Goal: Task Accomplishment & Management: Use online tool/utility

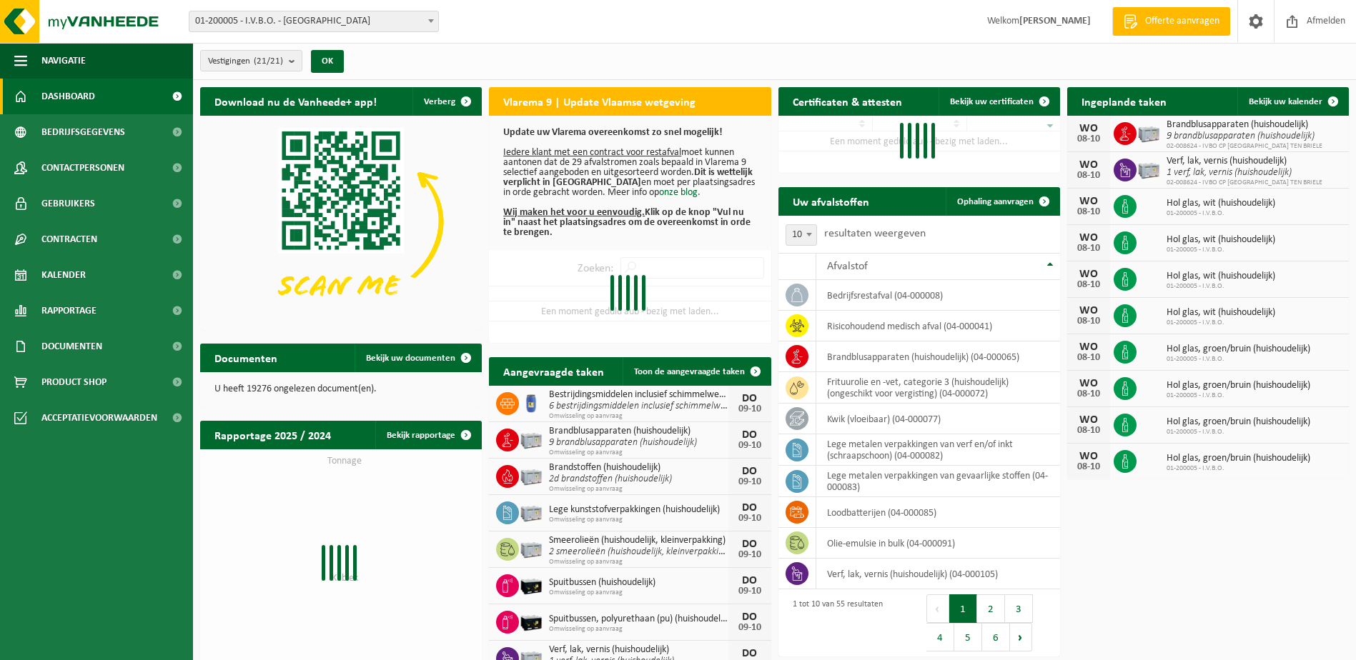
click at [434, 27] on span at bounding box center [431, 20] width 14 height 19
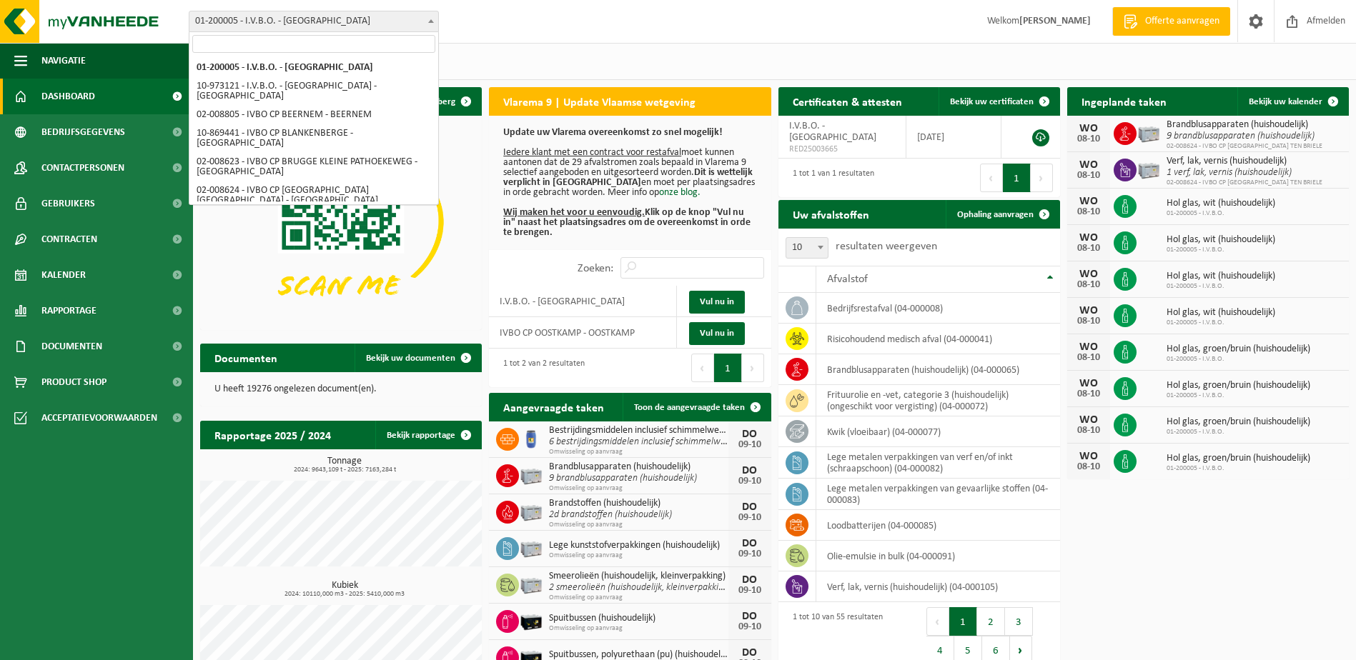
select select "5344"
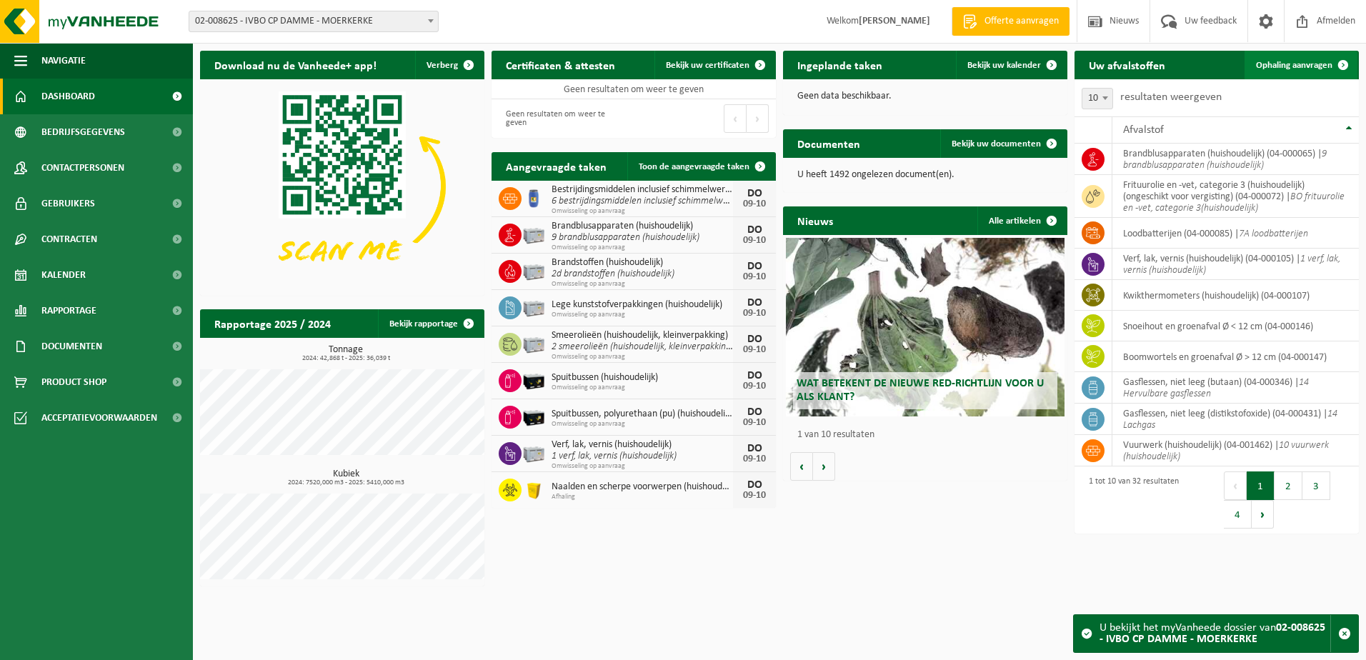
click at [1303, 69] on span "Ophaling aanvragen" at bounding box center [1294, 65] width 76 height 9
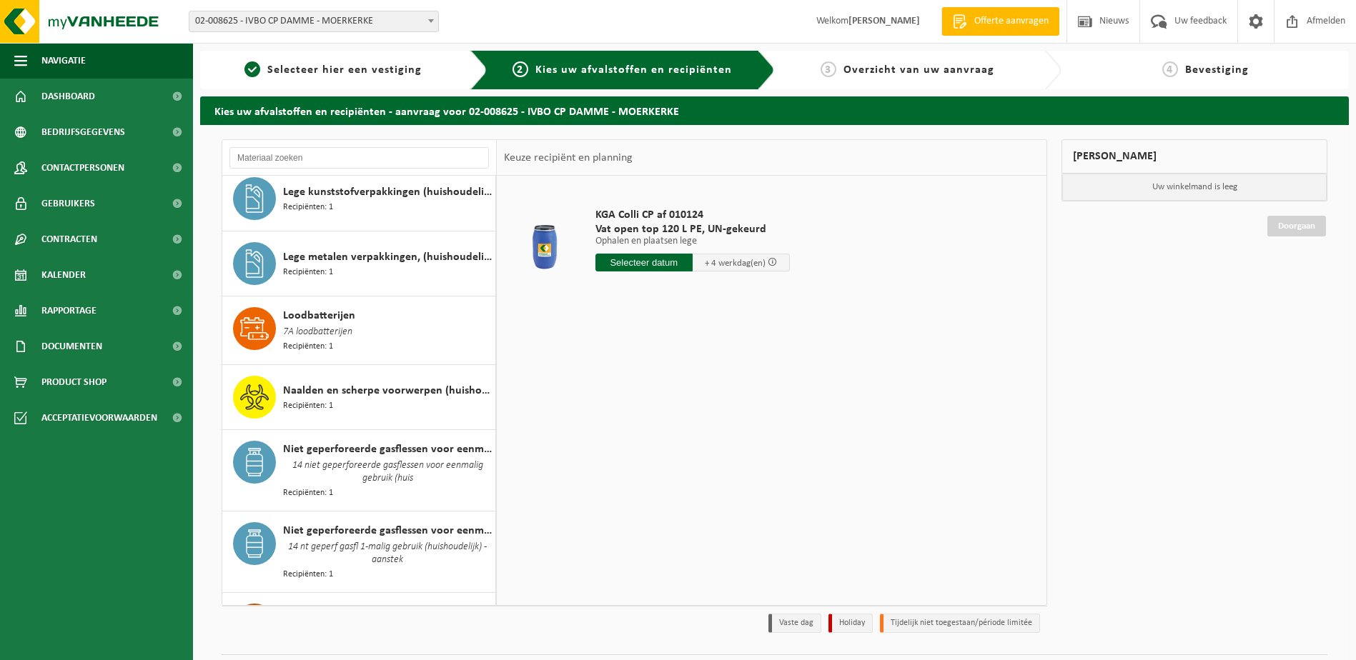
scroll to position [1074, 0]
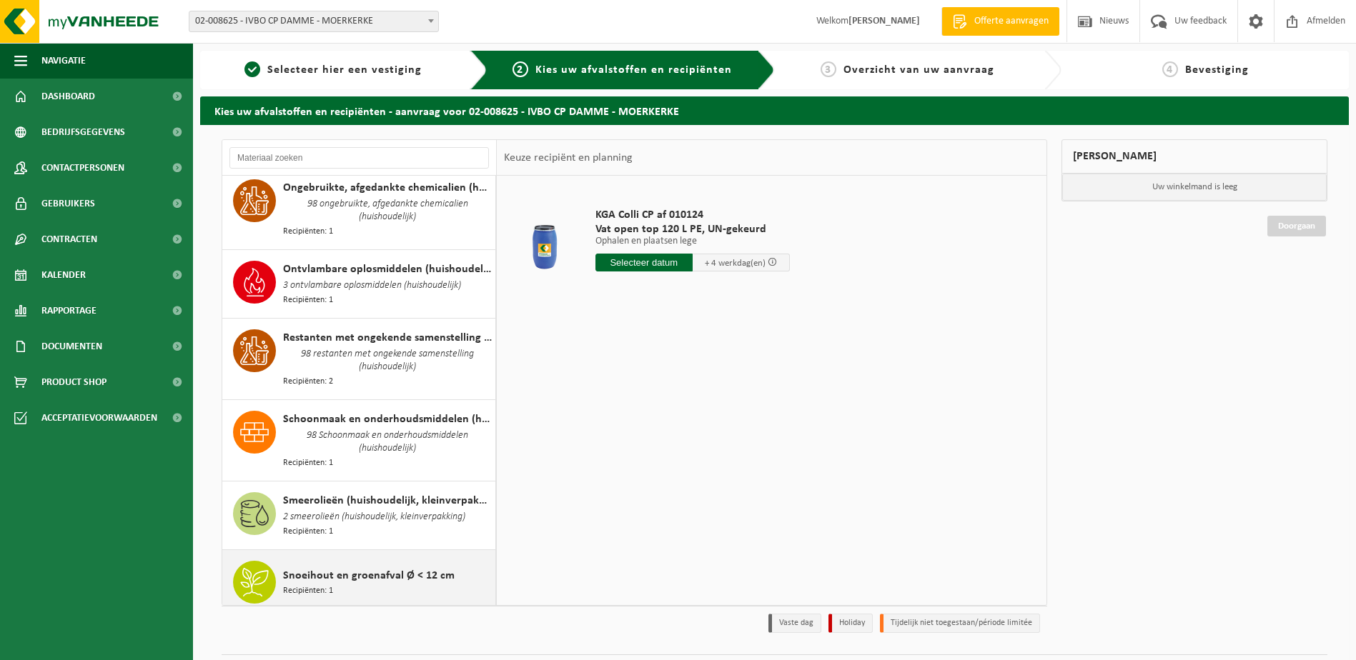
drag, startPoint x: 437, startPoint y: 542, endPoint x: 427, endPoint y: 534, distance: 13.7
click at [438, 561] on div "Snoeihout en groenafval Ø < 12 cm Recipiënten: 1" at bounding box center [387, 582] width 209 height 43
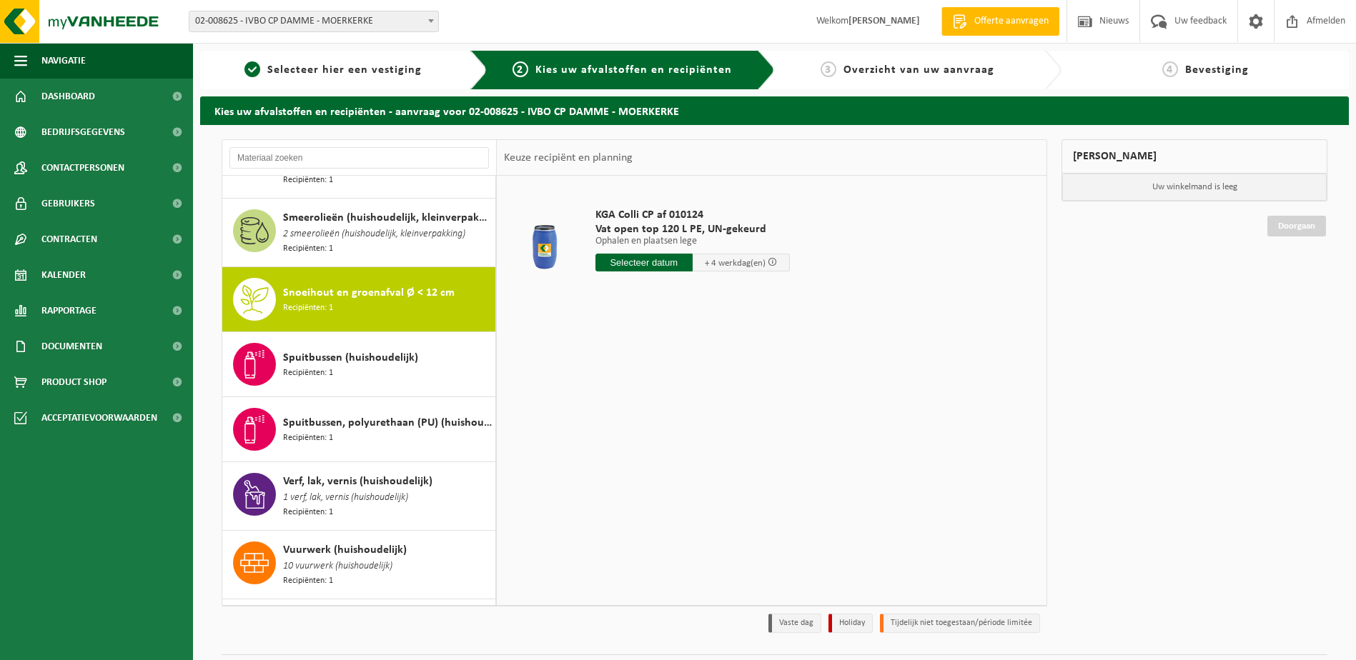
scroll to position [1767, 0]
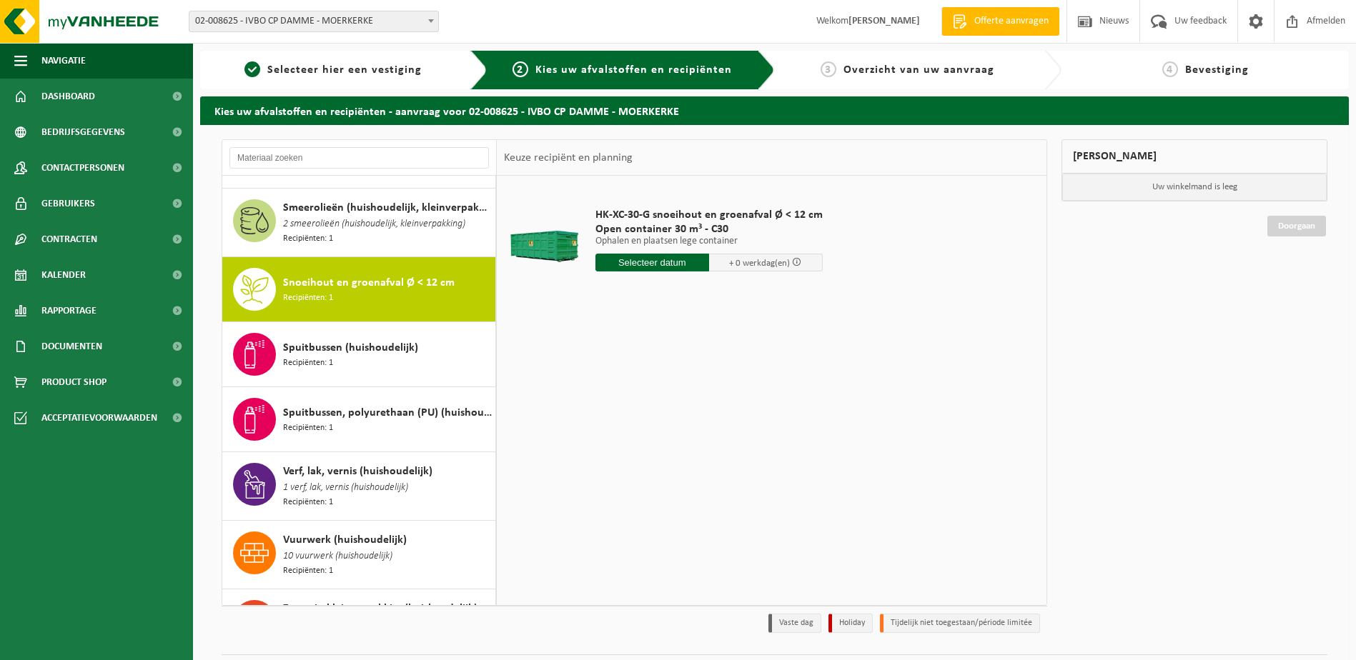
click at [652, 267] on input "text" at bounding box center [652, 263] width 114 height 18
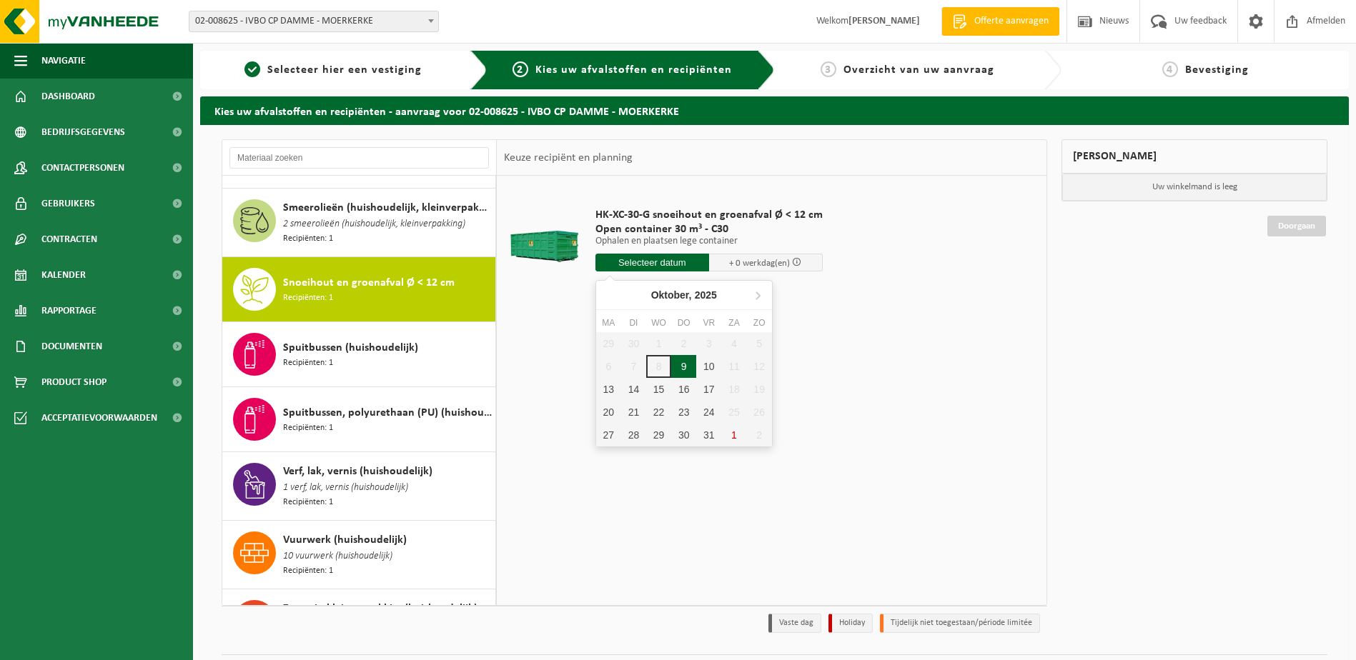
click at [685, 367] on div "9" at bounding box center [683, 366] width 25 height 23
type input "Van 2025-10-09"
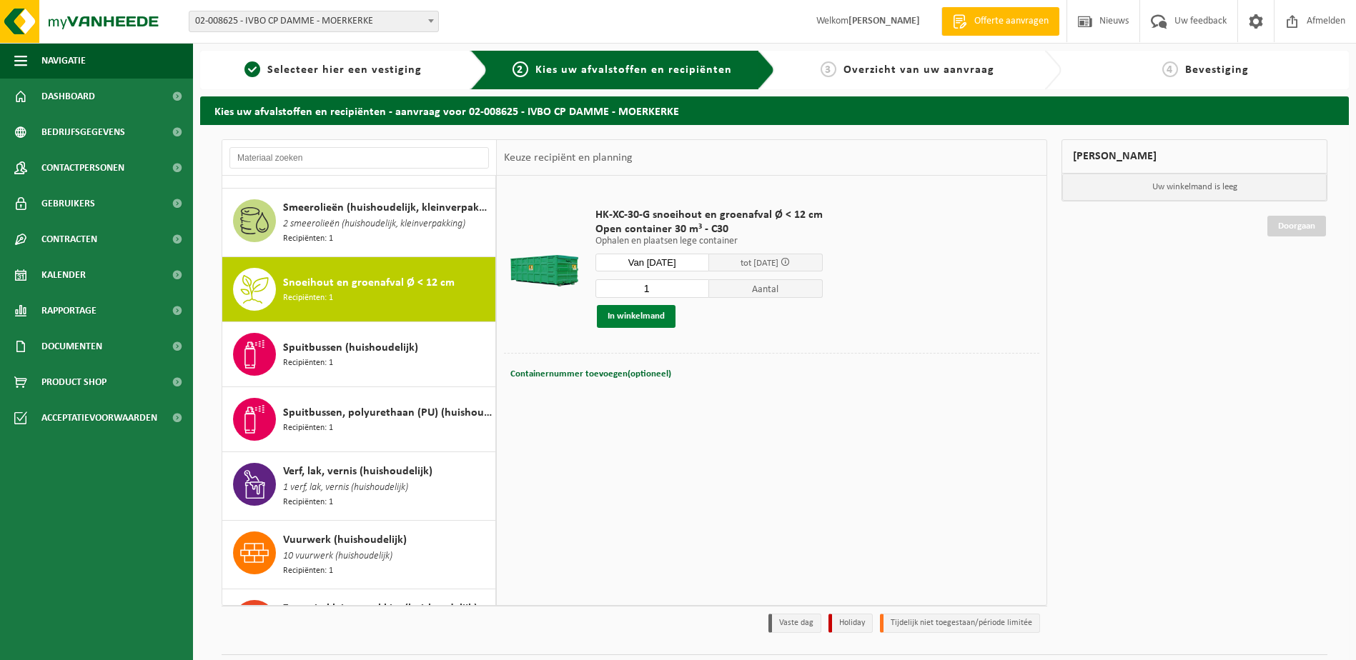
click at [642, 322] on button "In winkelmand" at bounding box center [636, 316] width 79 height 23
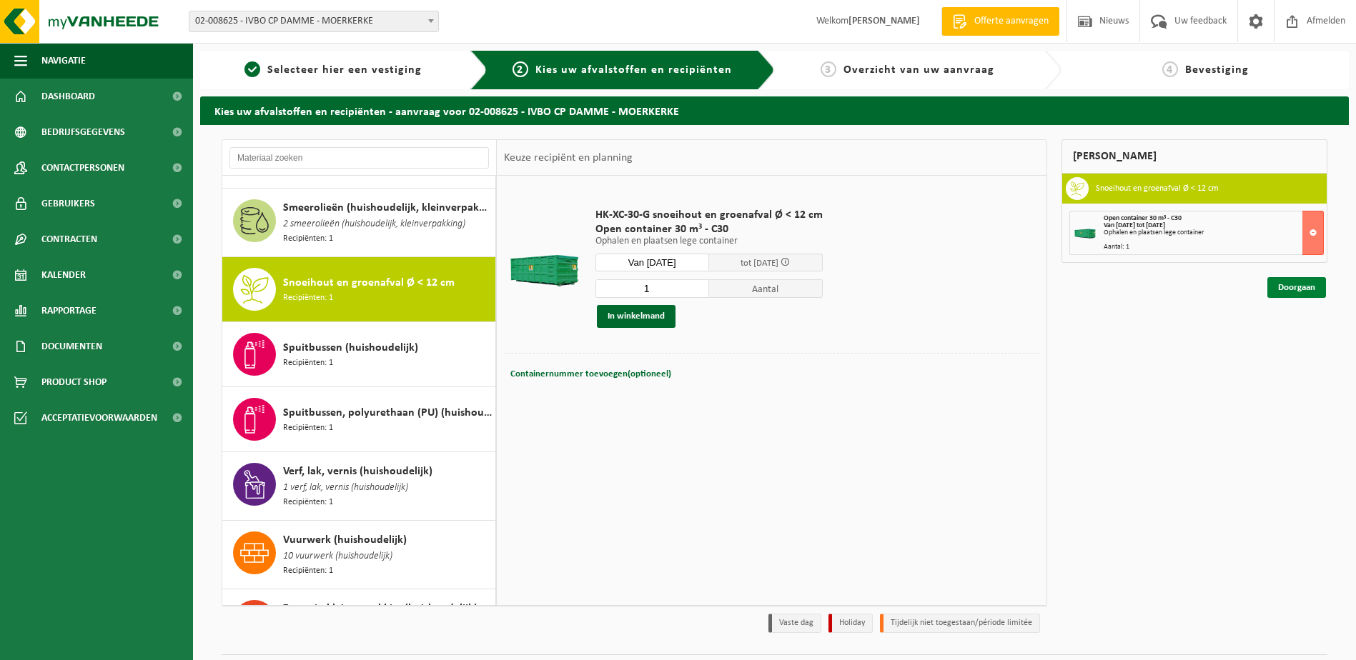
click at [1298, 294] on link "Doorgaan" at bounding box center [1296, 287] width 59 height 21
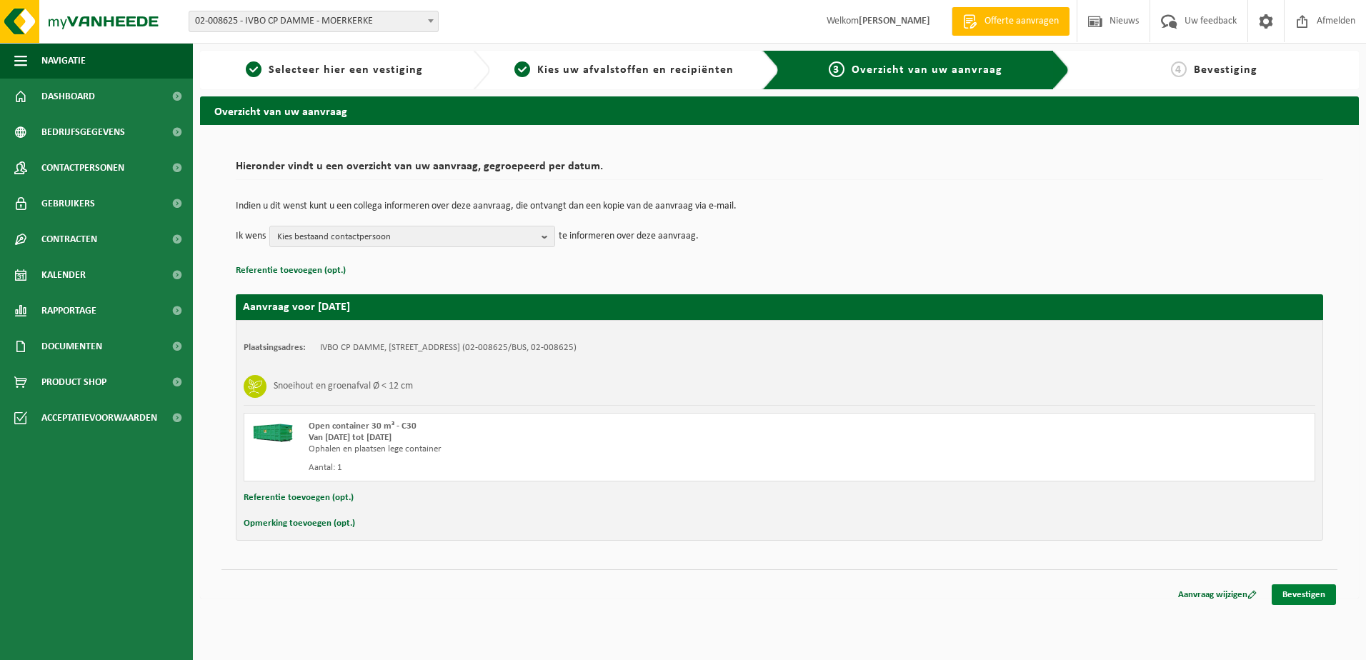
click at [1278, 592] on link "Bevestigen" at bounding box center [1304, 595] width 64 height 21
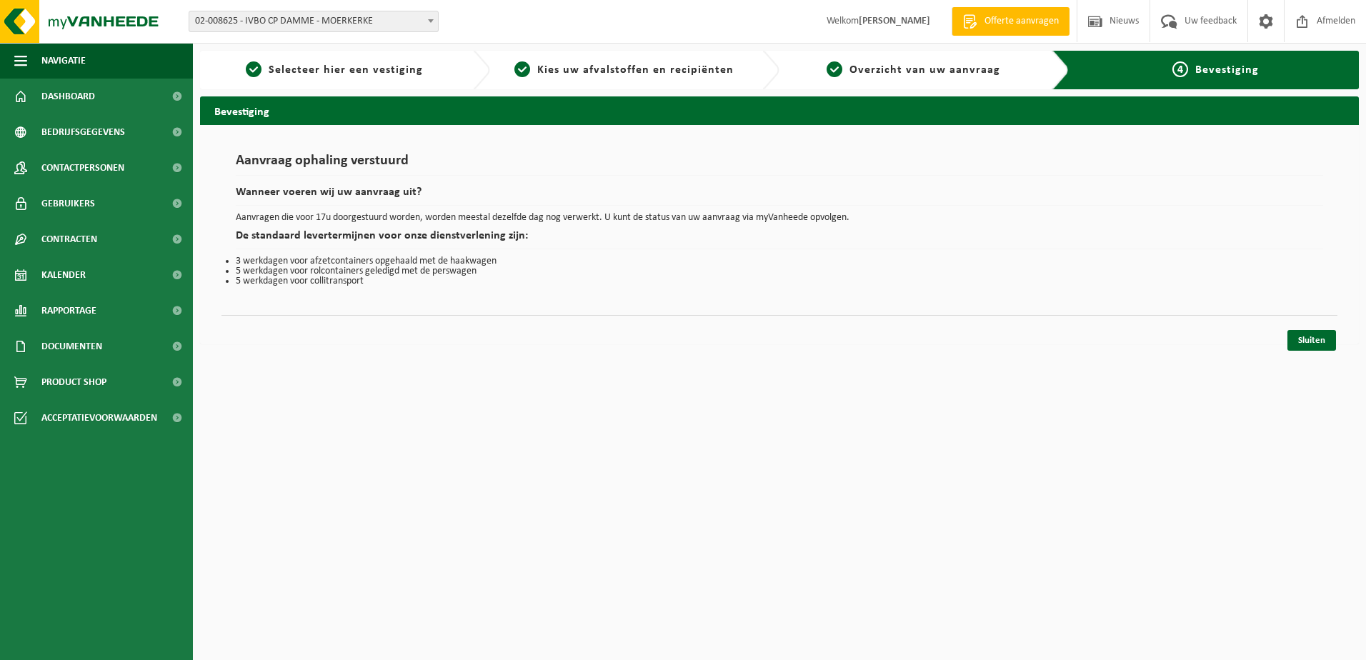
click at [1314, 335] on link "Sluiten" at bounding box center [1312, 340] width 49 height 21
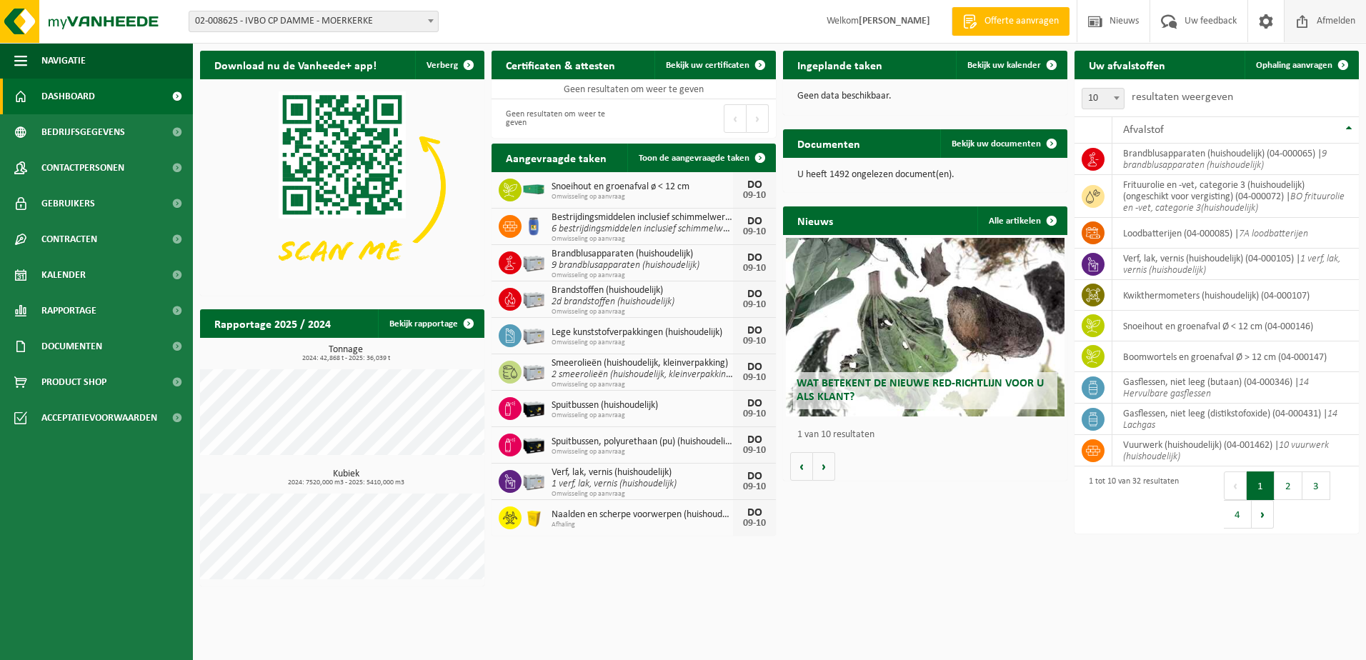
click at [1340, 22] on span "Afmelden" at bounding box center [1336, 21] width 46 height 42
